Goal: Task Accomplishment & Management: Use online tool/utility

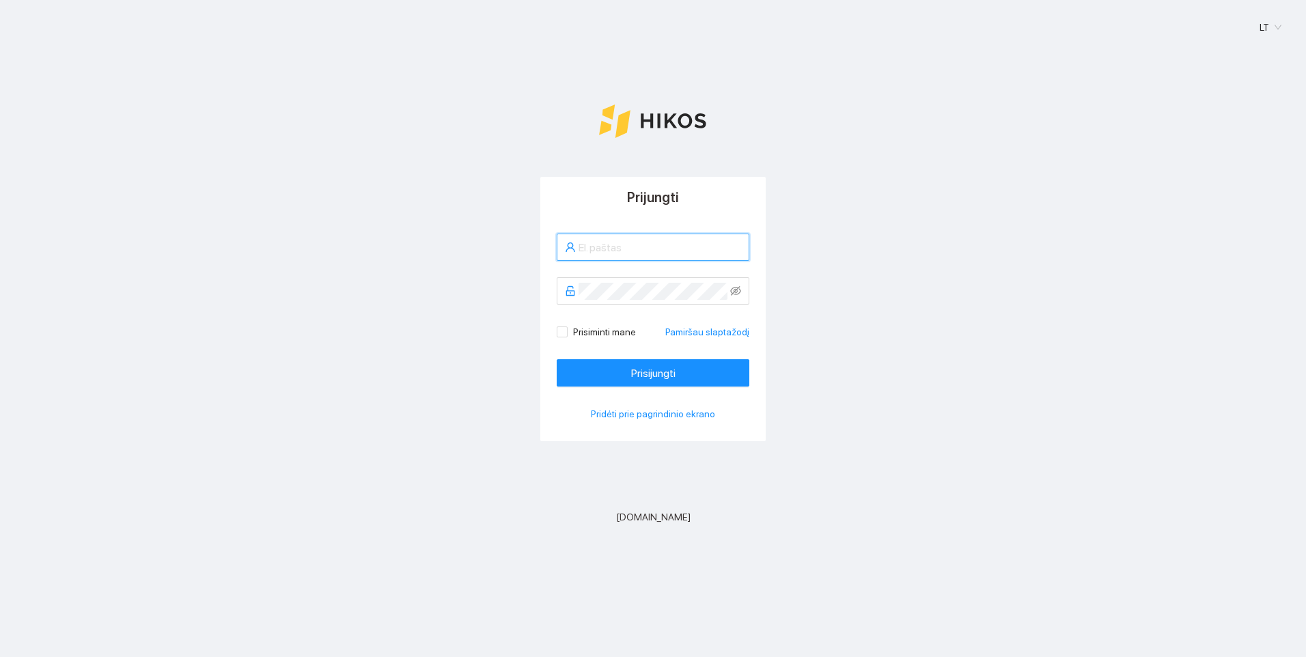
click at [634, 255] on input "text" at bounding box center [659, 247] width 163 height 17
click at [665, 251] on input "Rudukas12345" at bounding box center [659, 247] width 163 height 17
type input "R"
type input "[PERSON_NAME][EMAIL_ADDRESS][DOMAIN_NAME]"
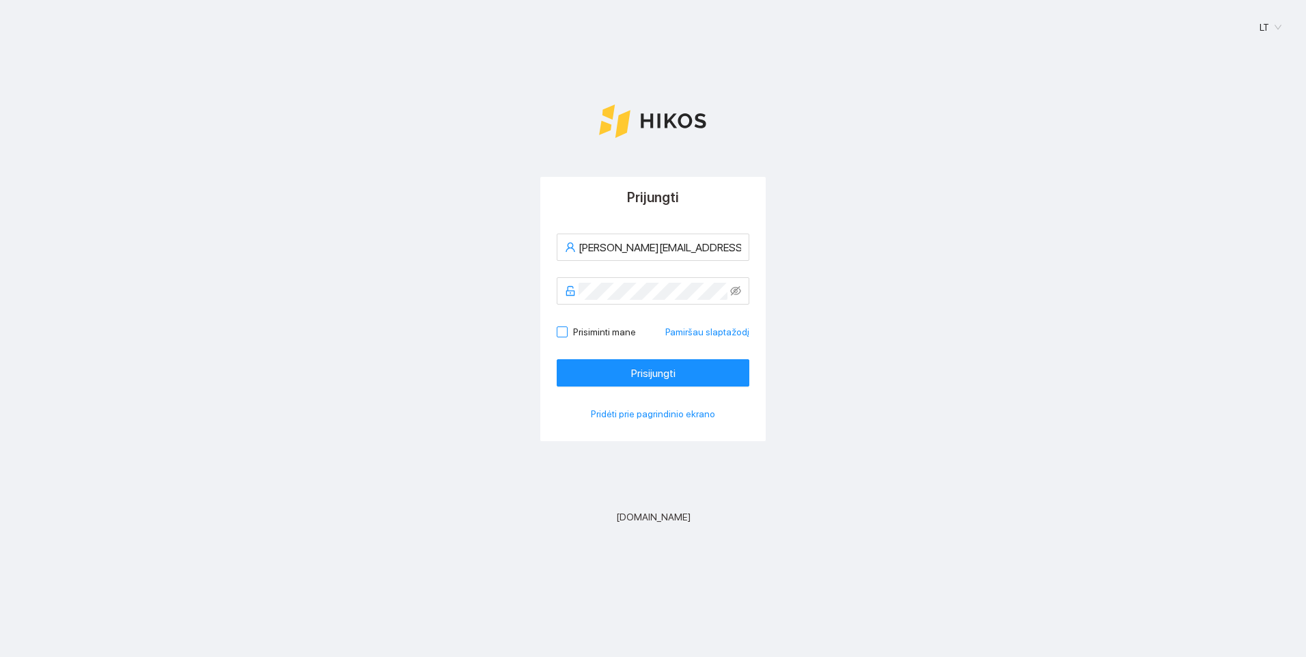
click at [565, 333] on input "Prisiminti mane" at bounding box center [562, 331] width 10 height 10
checkbox input "true"
click at [632, 372] on span "Prisijungti" at bounding box center [653, 373] width 44 height 17
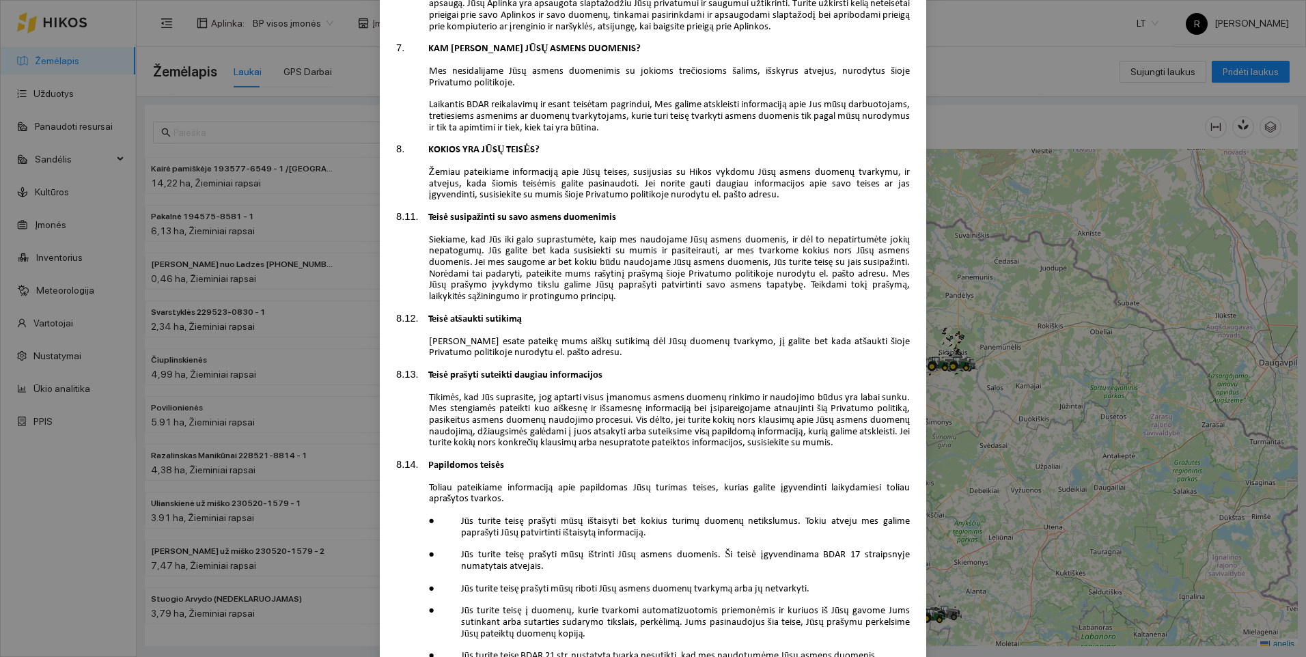
scroll to position [3715, 0]
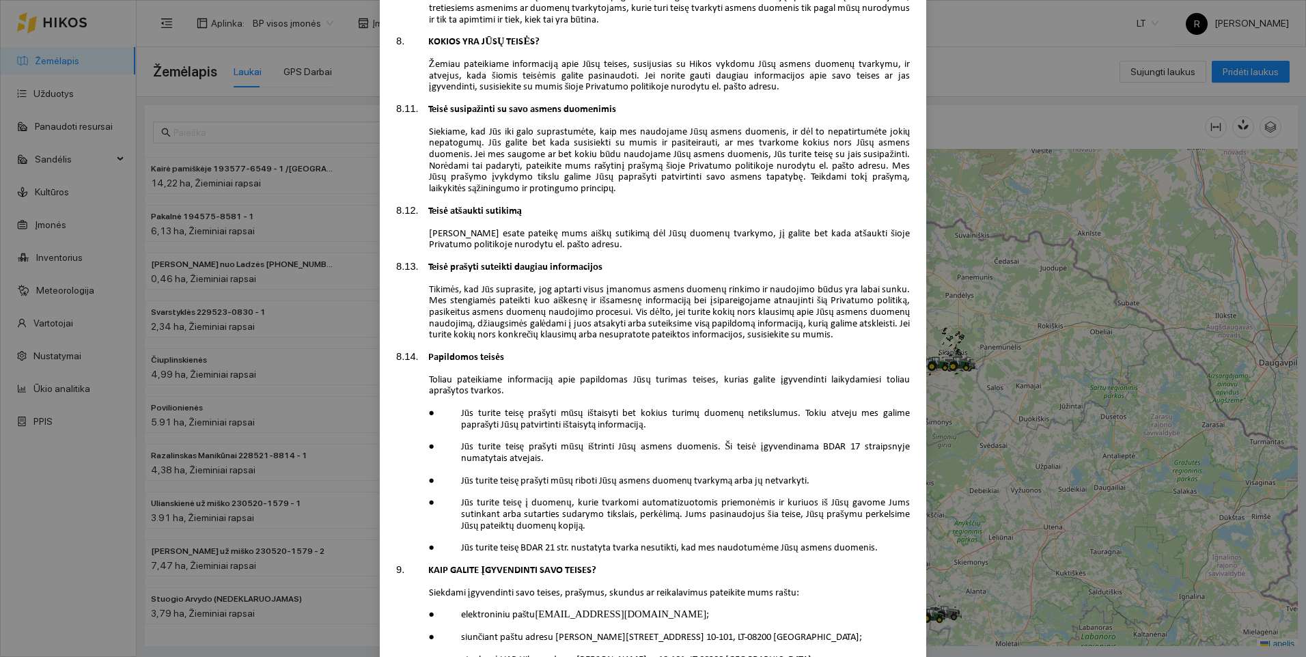
scroll to position [3715, 0]
